Goal: Information Seeking & Learning: Learn about a topic

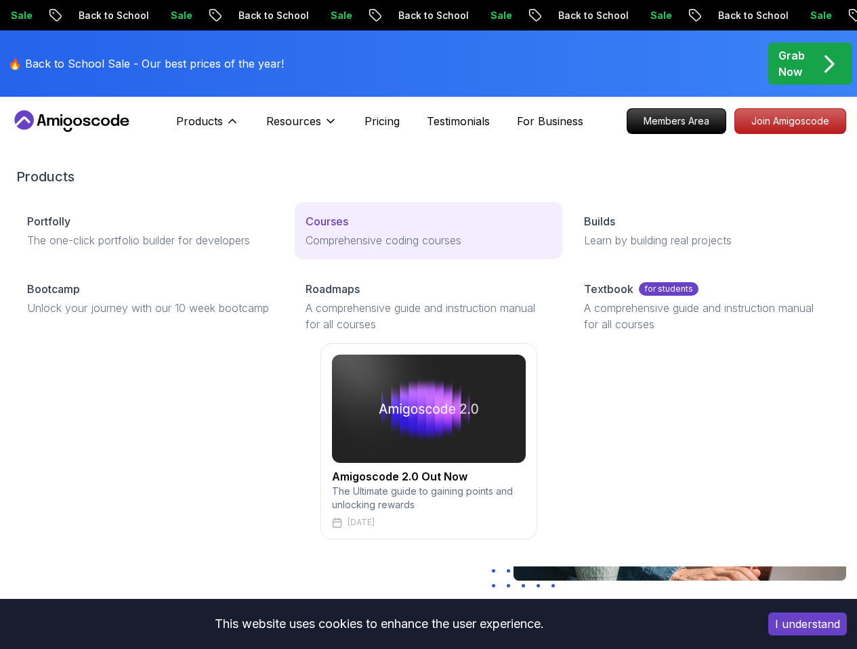
click at [305, 230] on div "Courses" at bounding box center [428, 221] width 246 height 16
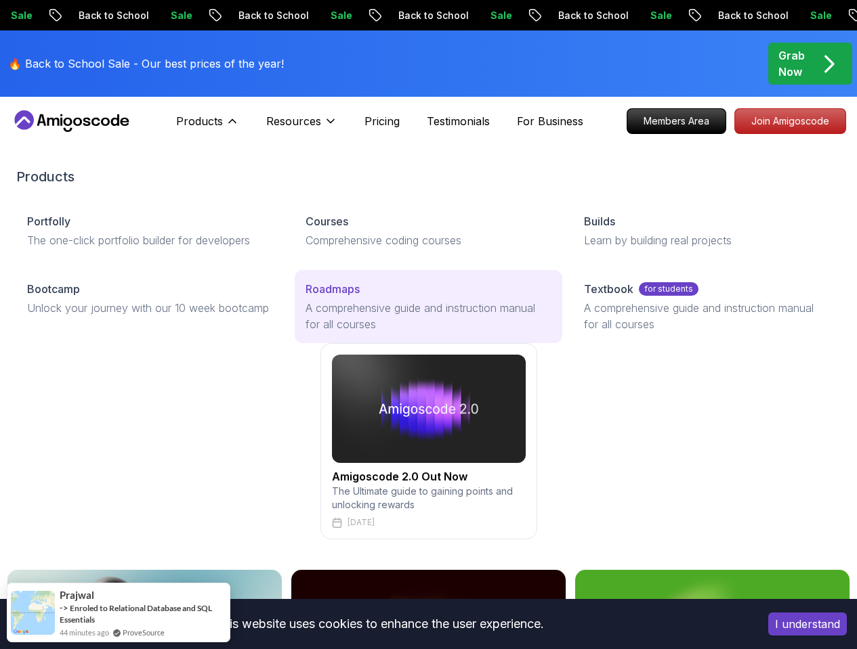
click at [305, 297] on p "Roadmaps" at bounding box center [332, 289] width 54 height 16
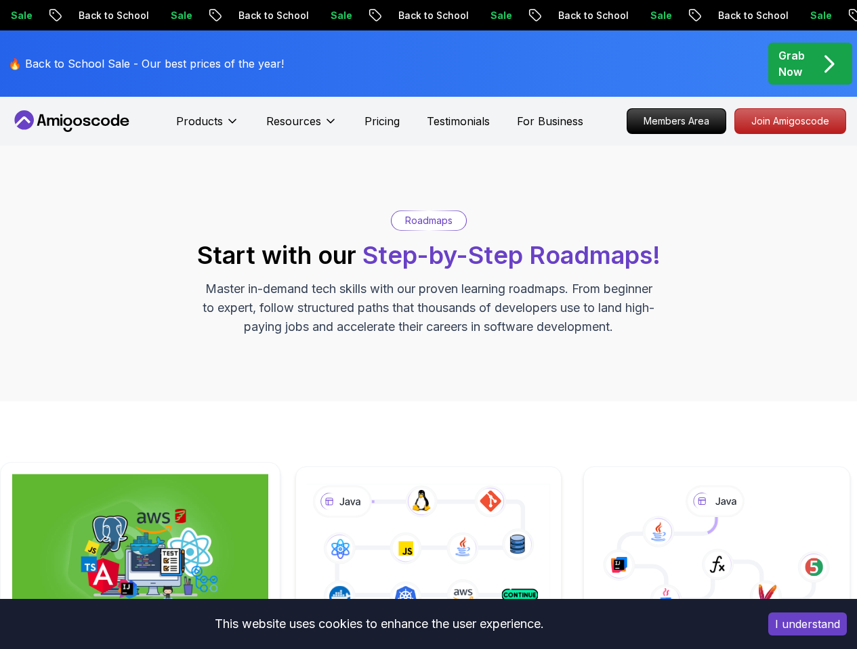
scroll to position [264, 0]
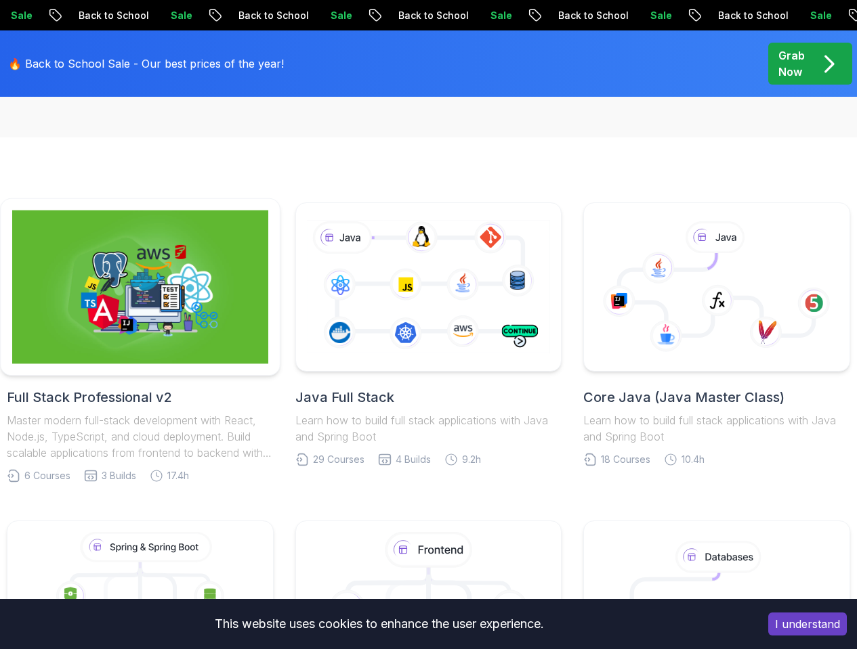
click at [156, 329] on img at bounding box center [140, 288] width 256 height 154
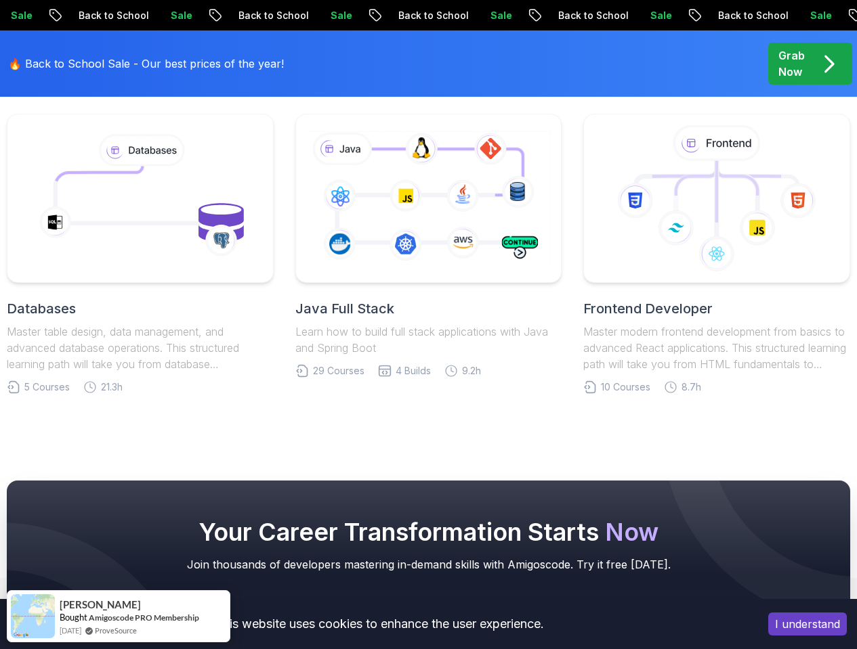
scroll to position [4465, 0]
